Goal: Navigation & Orientation: Find specific page/section

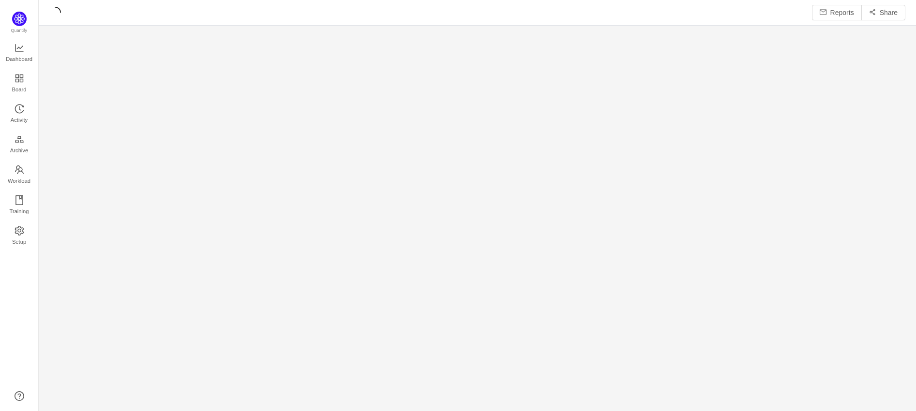
scroll to position [13, 13]
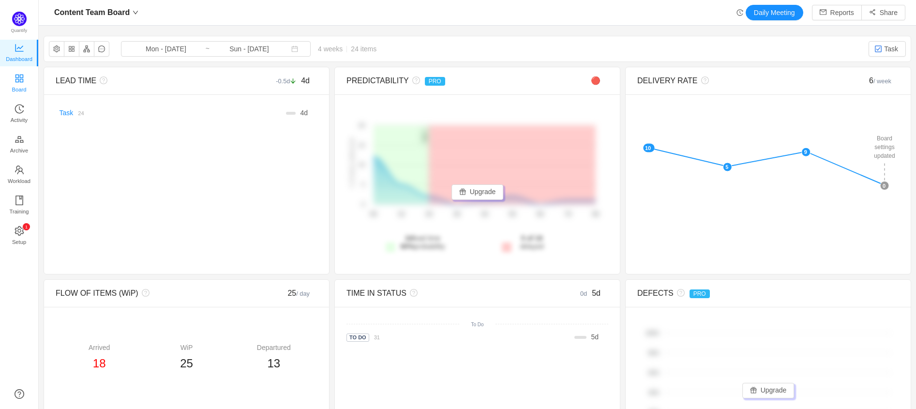
click at [14, 87] on span "Board" at bounding box center [19, 89] width 15 height 19
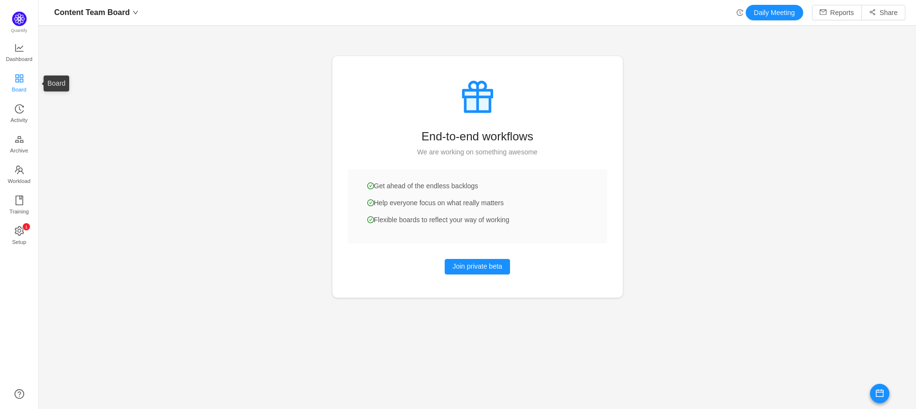
click at [25, 83] on span "Board" at bounding box center [19, 89] width 15 height 19
click at [26, 110] on span "Activity" at bounding box center [19, 119] width 17 height 19
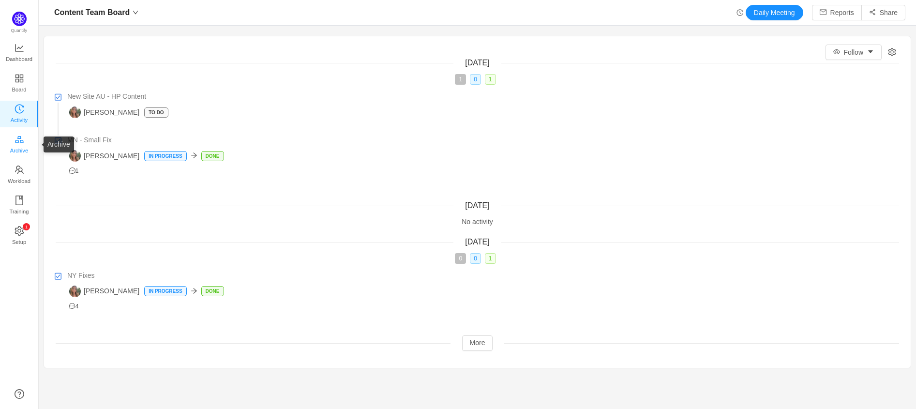
click at [25, 141] on span "Archive" at bounding box center [19, 150] width 18 height 19
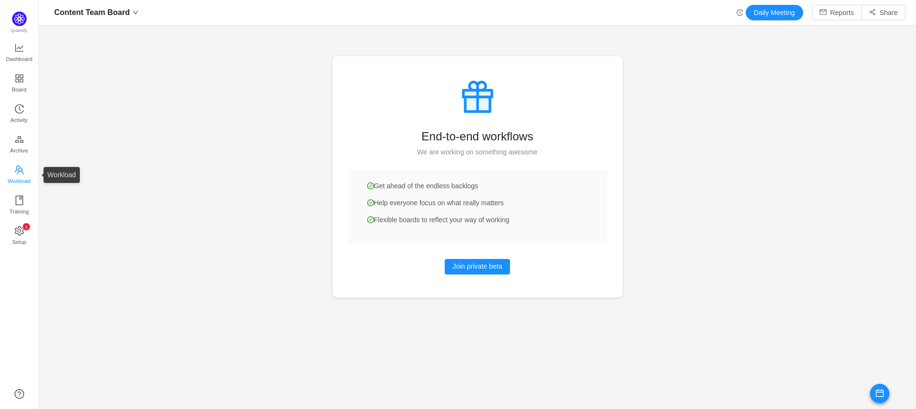
click at [24, 174] on span "Workload" at bounding box center [19, 180] width 23 height 19
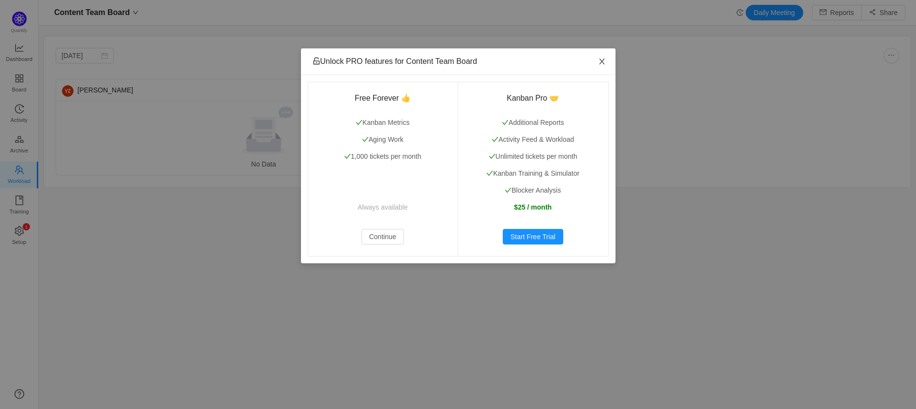
click at [604, 59] on icon "icon: close" at bounding box center [602, 62] width 8 height 8
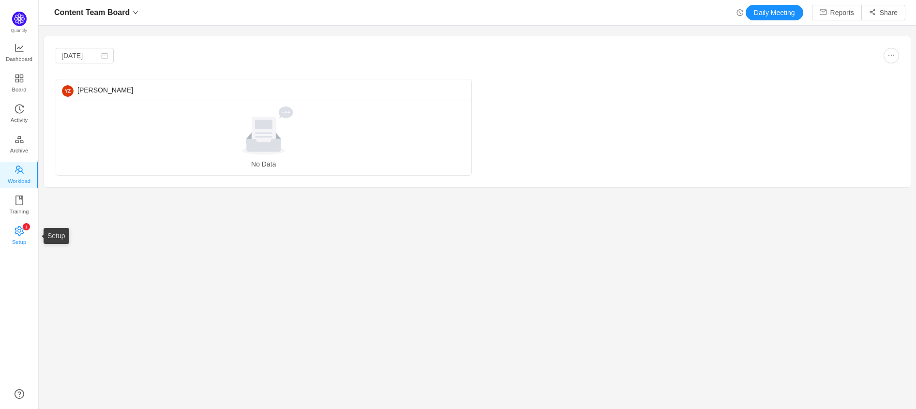
click at [24, 234] on span "Setup" at bounding box center [19, 241] width 14 height 19
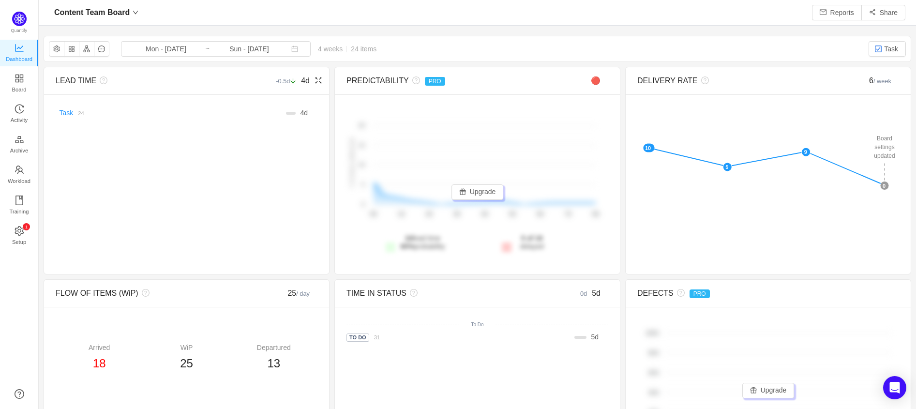
scroll to position [393, 853]
